Goal: Information Seeking & Learning: Learn about a topic

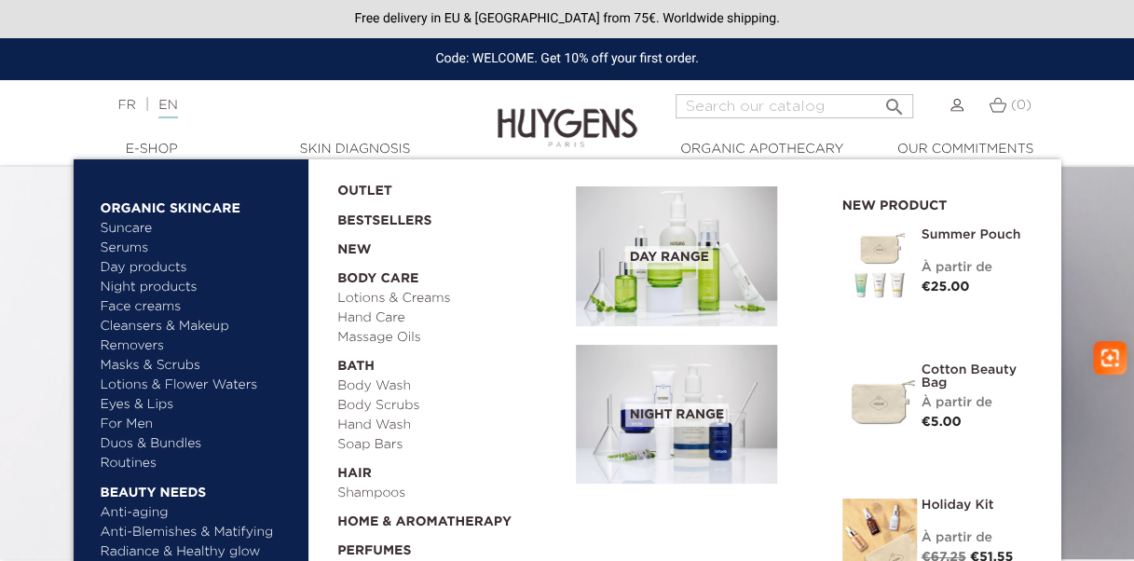
click at [166, 367] on link "Masks & Scrubs" at bounding box center [198, 366] width 195 height 20
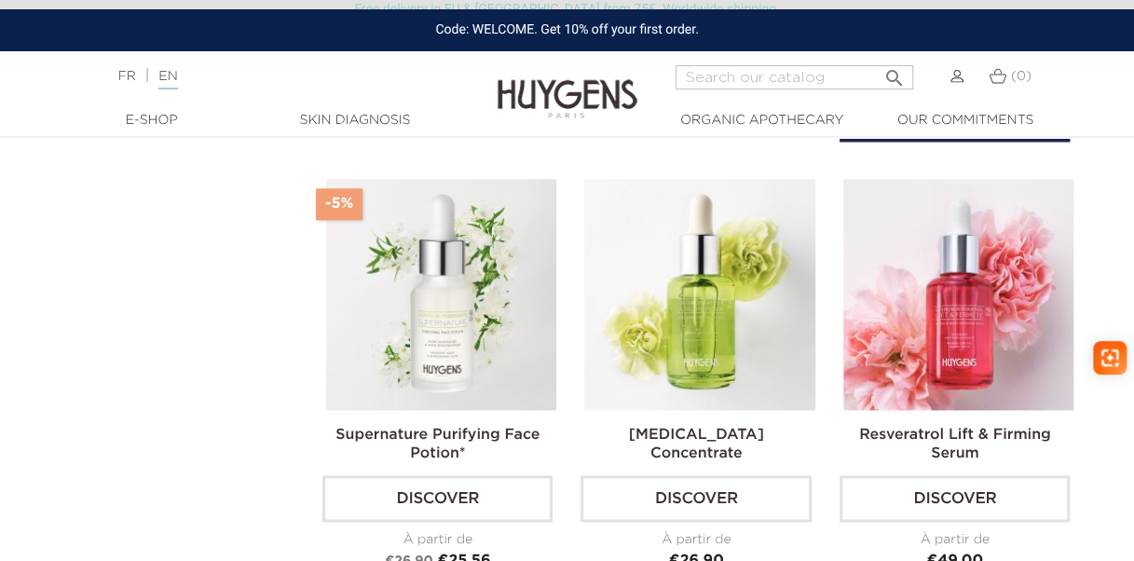
scroll to position [947, 0]
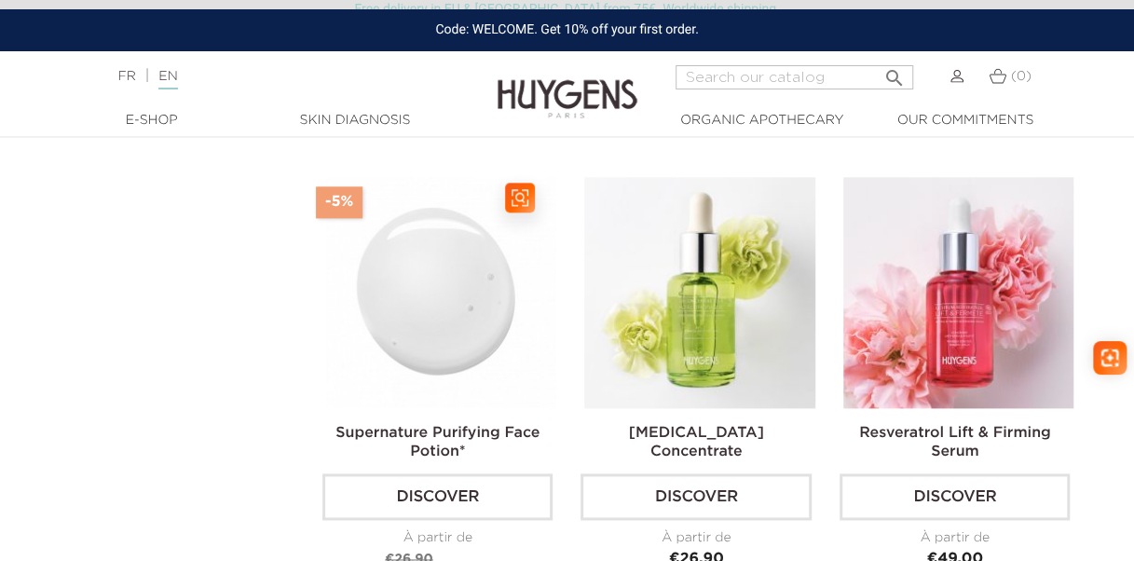
click at [514, 304] on img at bounding box center [441, 292] width 230 height 230
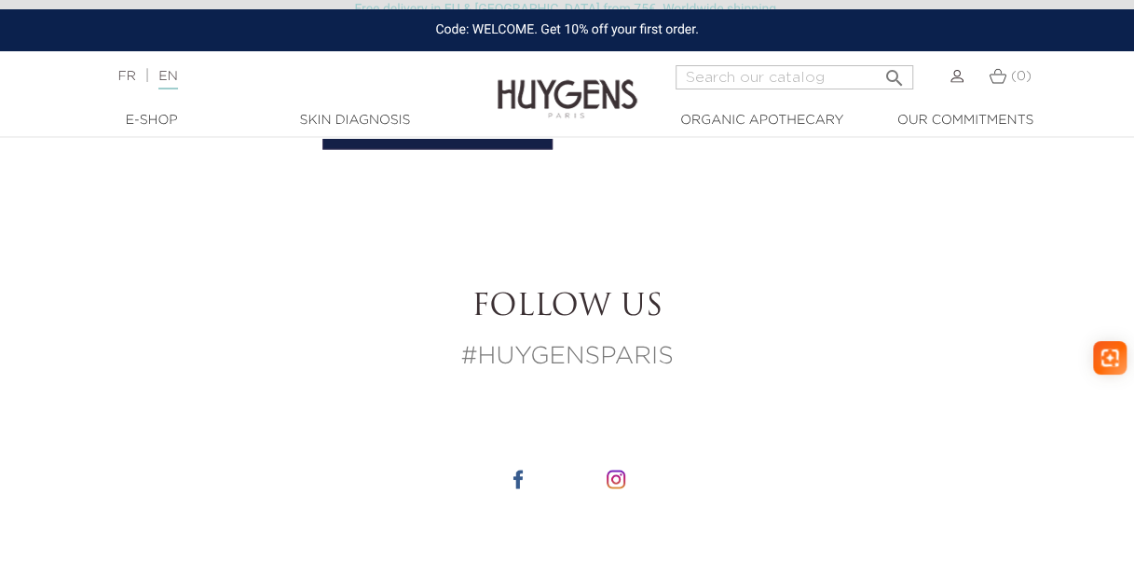
scroll to position [1434, 0]
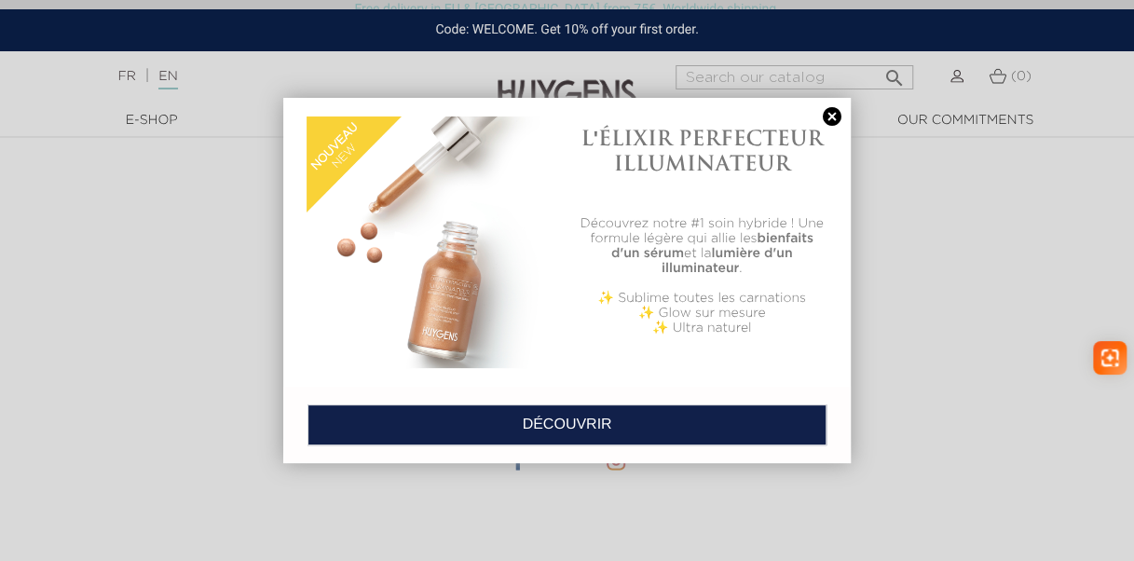
click at [838, 111] on link at bounding box center [832, 117] width 26 height 20
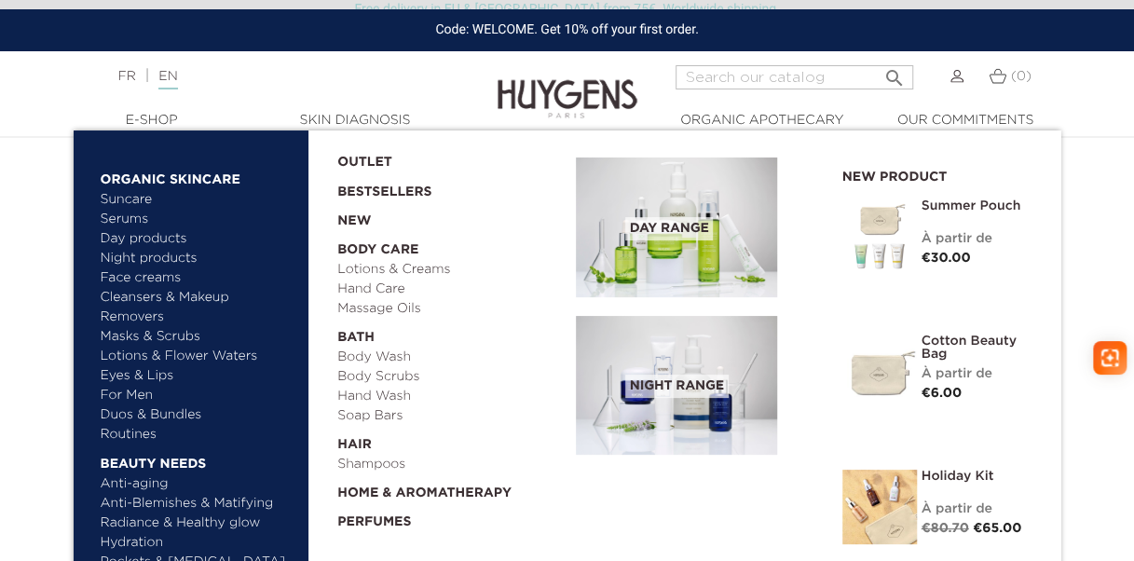
click at [134, 218] on link "Serums" at bounding box center [198, 220] width 195 height 20
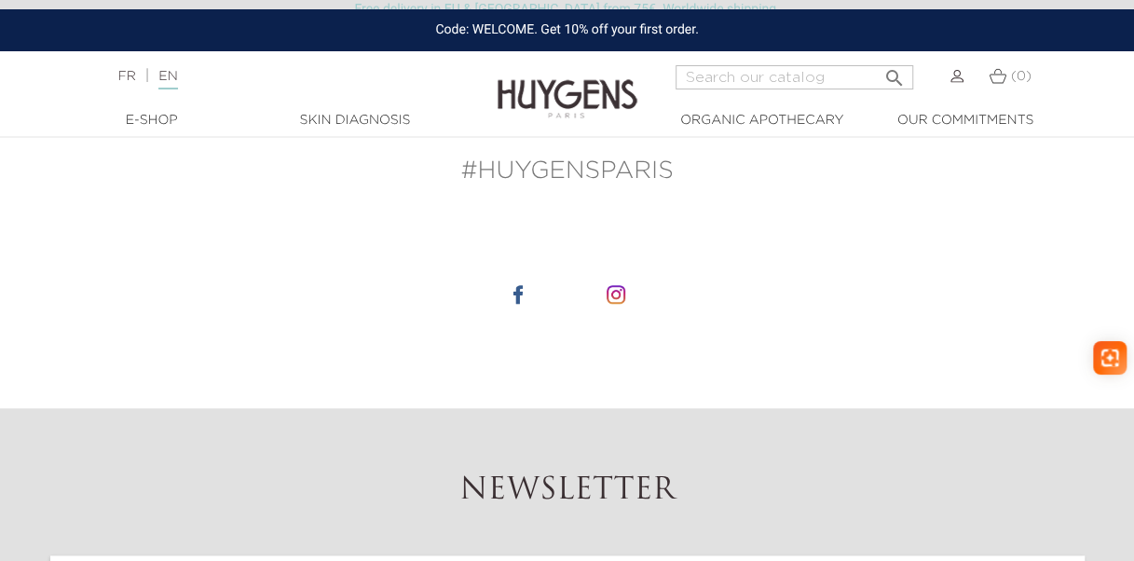
scroll to position [4121, 0]
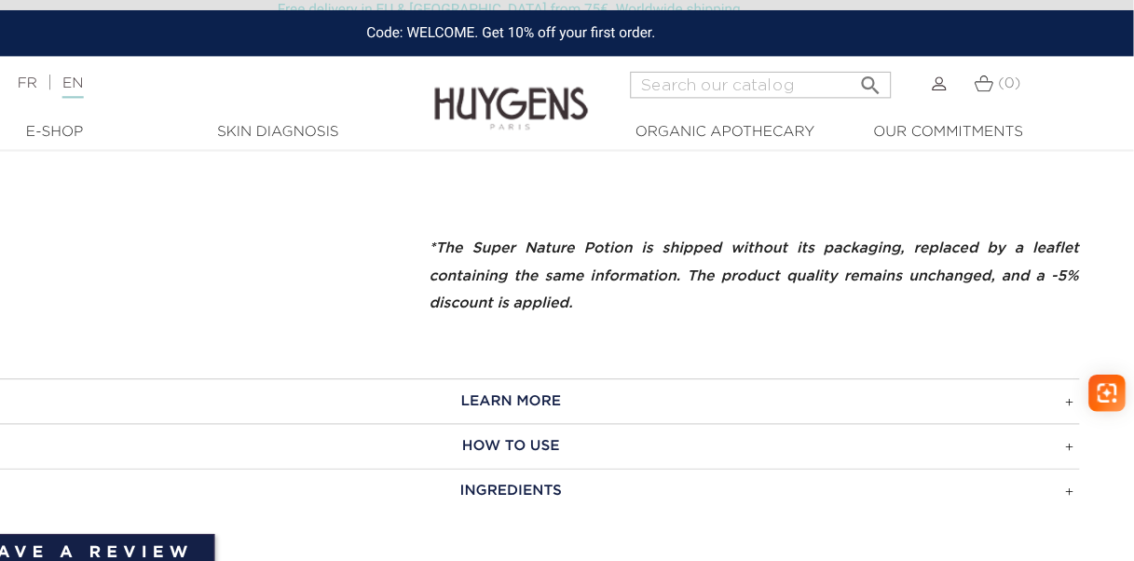
scroll to position [992, 0]
click at [795, 429] on h3 "INGREDIENTS" at bounding box center [567, 448] width 1034 height 41
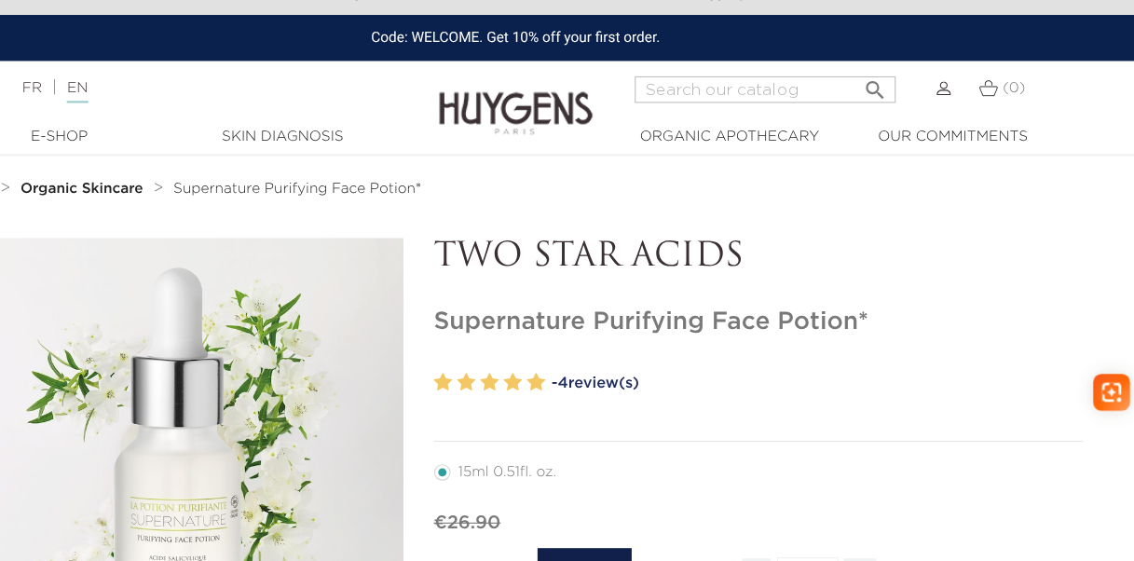
scroll to position [0, 0]
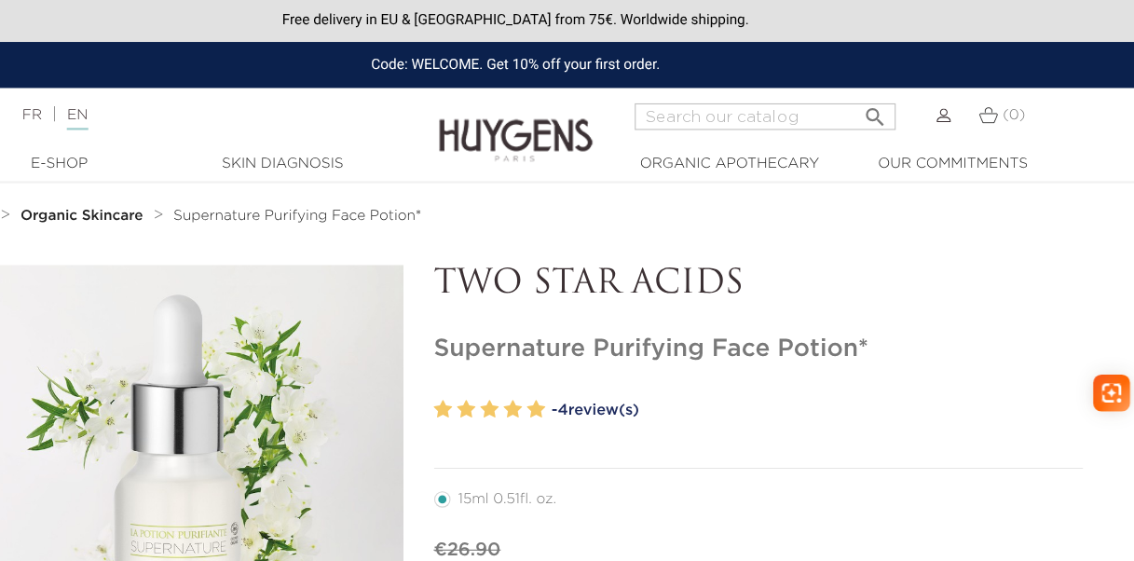
click at [665, 320] on h1 "Supernature Purifying Face Potion*" at bounding box center [788, 318] width 591 height 27
copy div "Supernature Purifying Face Potion*"
